Goal: Task Accomplishment & Management: Manage account settings

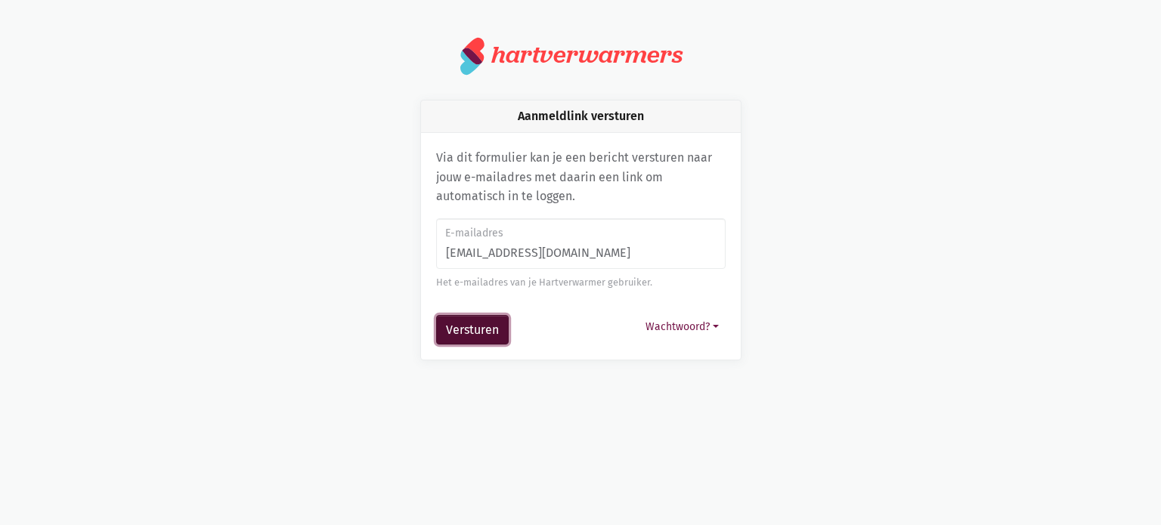
click at [489, 330] on button "Versturen" at bounding box center [472, 330] width 73 height 30
click at [666, 328] on button "Wachtwoord?" at bounding box center [682, 326] width 87 height 23
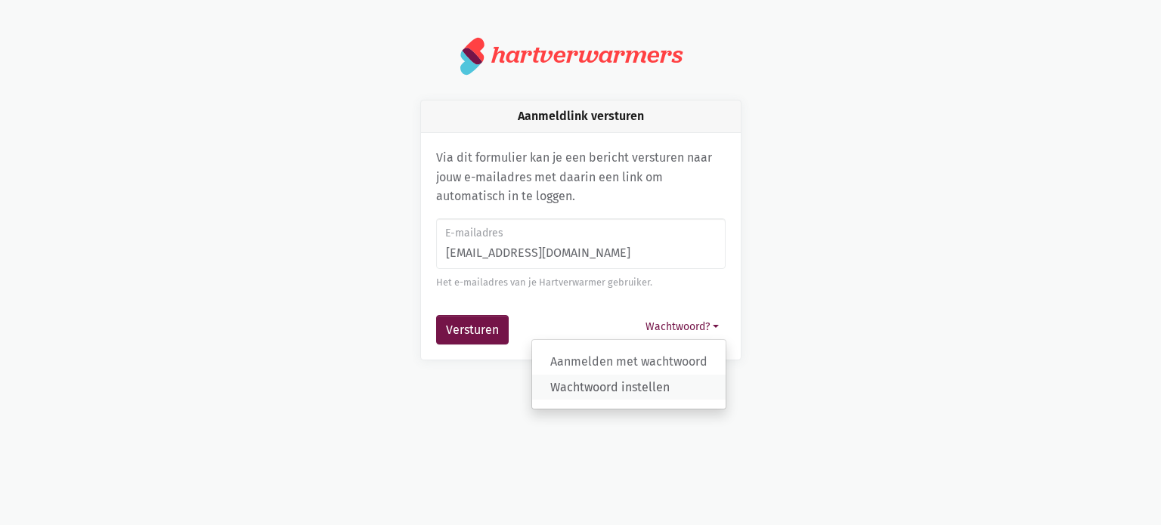
click at [640, 391] on link "Wachtwoord instellen" at bounding box center [628, 387] width 193 height 26
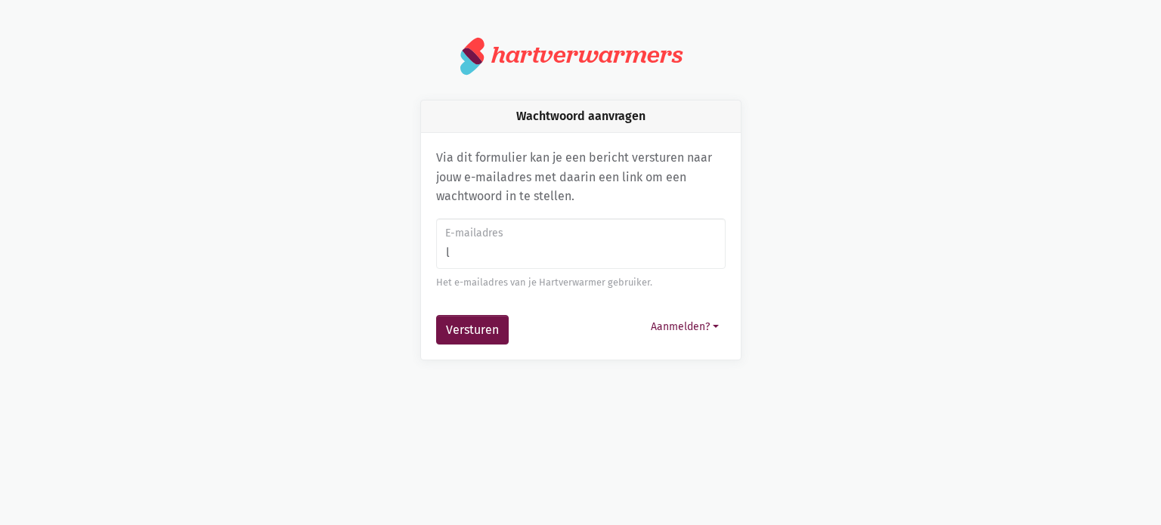
type input "[EMAIL_ADDRESS][DOMAIN_NAME]"
click at [475, 326] on button "Versturen" at bounding box center [472, 330] width 73 height 30
